Goal: Navigation & Orientation: Understand site structure

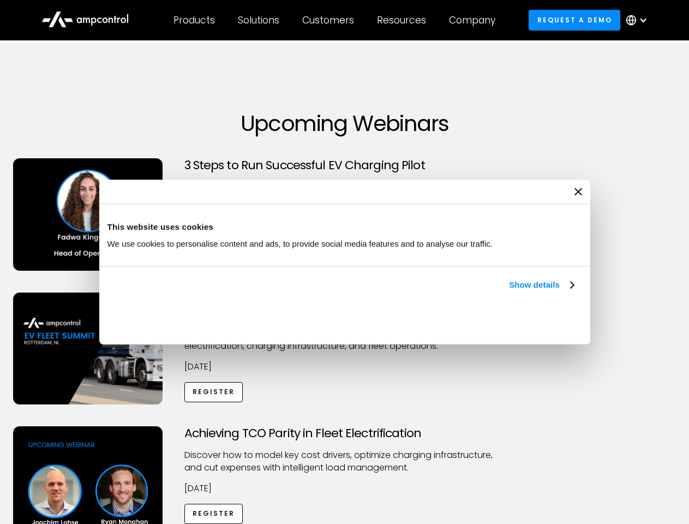
click at [509, 291] on link "Show details" at bounding box center [541, 284] width 64 height 13
click at [0, 0] on div "Necessary cookies help make a website usable by enabling basic functions like p…" at bounding box center [0, 0] width 0 height 0
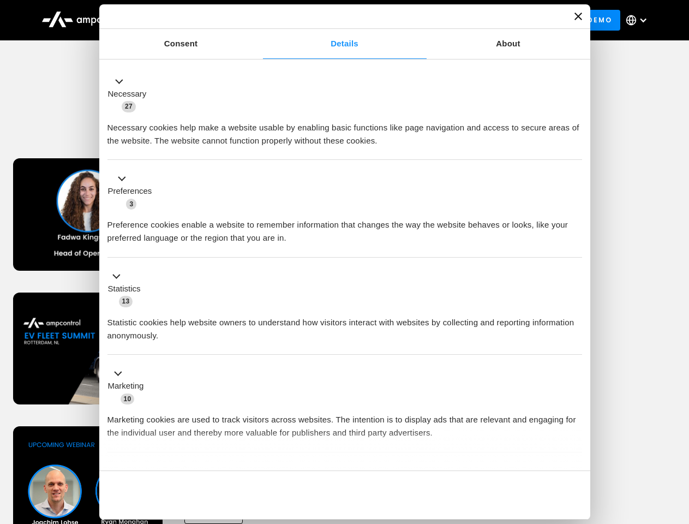
click at [335, 20] on div "Customers" at bounding box center [328, 20] width 52 height 12
click at [194, 20] on div "Products" at bounding box center [193, 20] width 41 height 12
click at [259, 20] on div "Solutions" at bounding box center [258, 20] width 41 height 12
click at [330, 20] on div "Customers" at bounding box center [328, 20] width 52 height 12
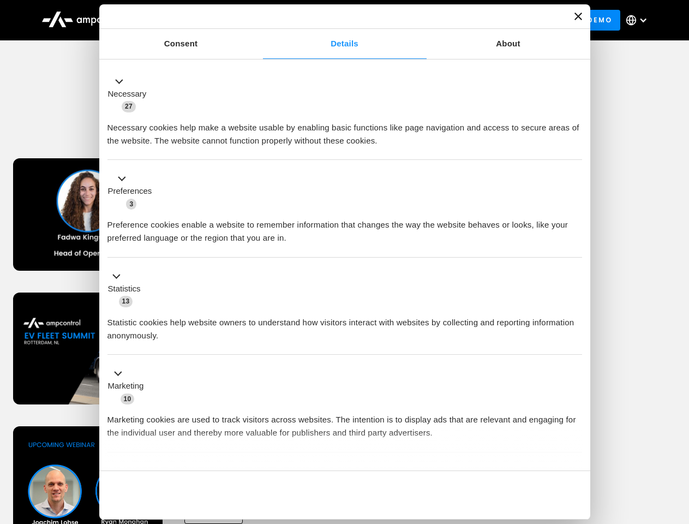
click at [404, 20] on div "Resources" at bounding box center [401, 20] width 49 height 12
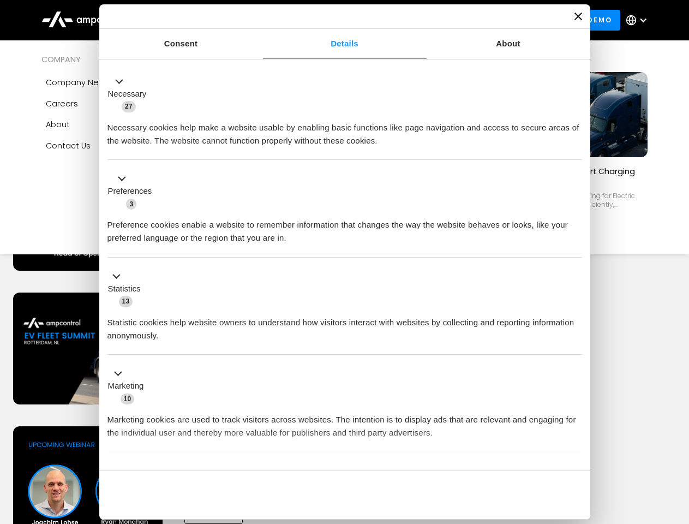
click at [476, 20] on div "Company" at bounding box center [472, 20] width 46 height 12
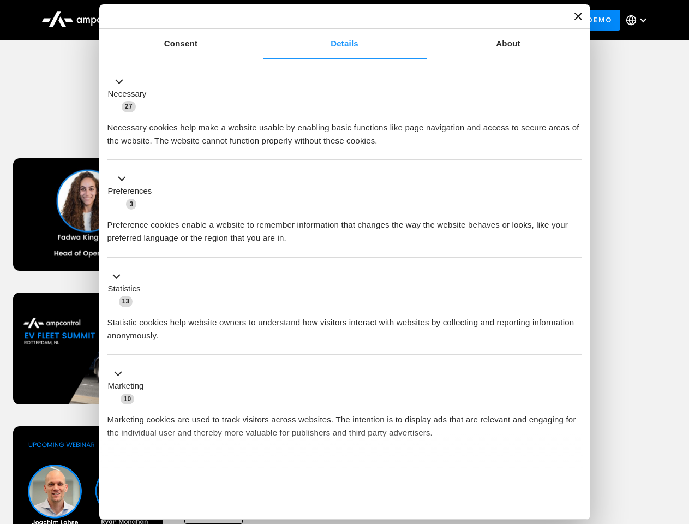
click at [639, 20] on div at bounding box center [643, 20] width 9 height 9
